Goal: Transaction & Acquisition: Purchase product/service

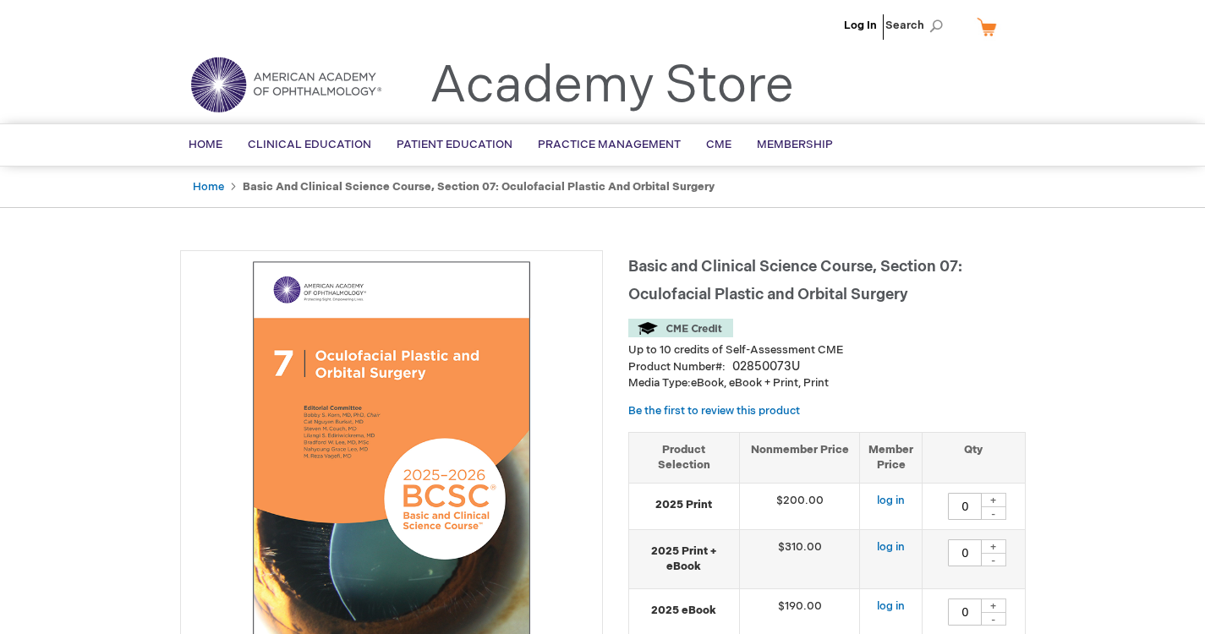
type input "0"
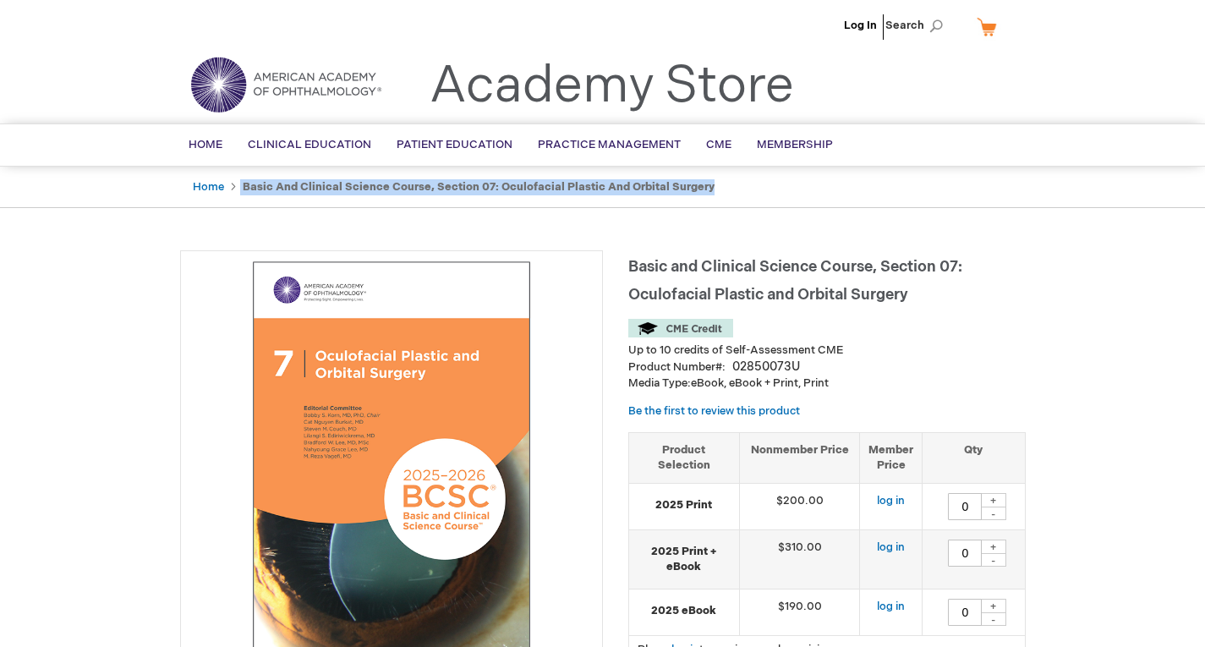
drag, startPoint x: 240, startPoint y: 185, endPoint x: 671, endPoint y: 209, distance: 431.1
copy ul "Basic and Clinical Science Course, Section 07: Oculofacial Plastic and Orbital …"
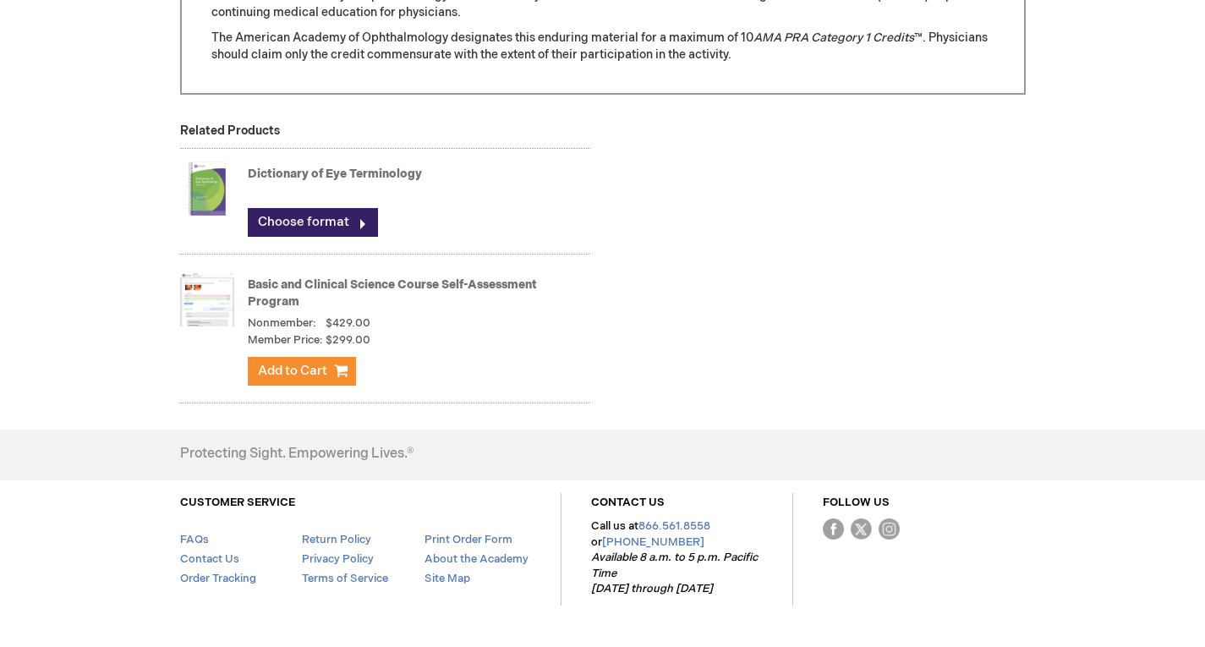
scroll to position [1694, 0]
